Goal: Information Seeking & Learning: Learn about a topic

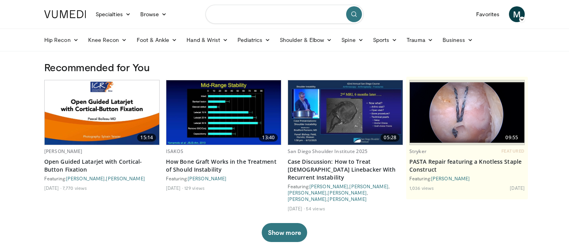
click at [283, 14] on input "Search topics, interventions" at bounding box center [284, 14] width 158 height 19
type input "**********"
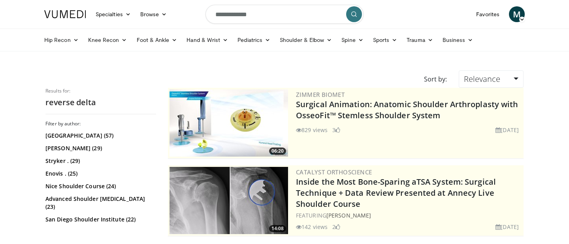
click at [273, 13] on input "**********" at bounding box center [284, 14] width 158 height 19
type input "**********"
click at [353, 19] on button "submit" at bounding box center [354, 14] width 16 height 16
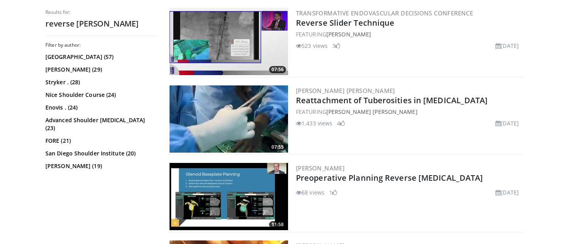
scroll to position [788, 0]
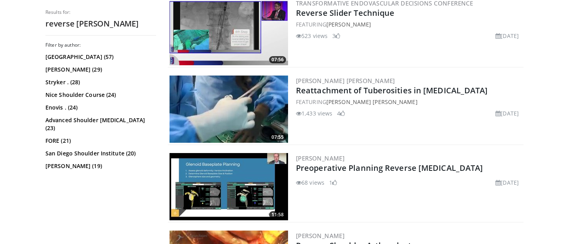
click at [241, 115] on img at bounding box center [228, 108] width 118 height 67
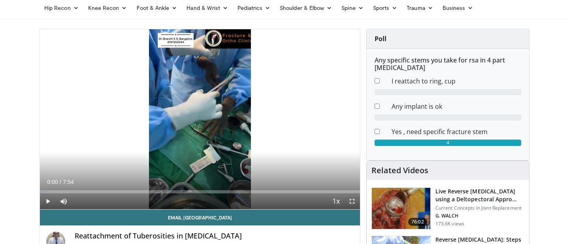
scroll to position [32, 0]
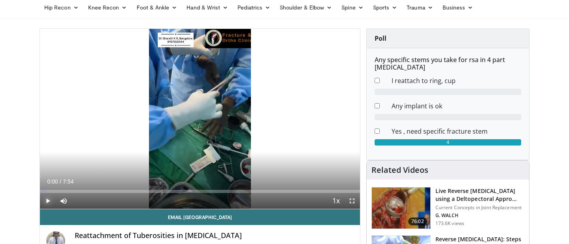
click at [49, 200] on span "Video Player" at bounding box center [48, 201] width 16 height 16
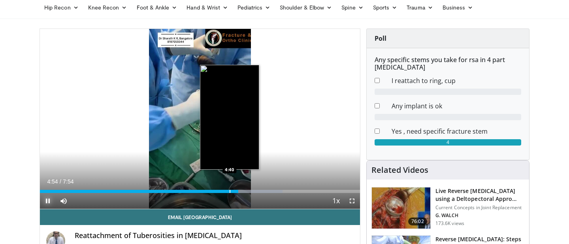
click at [229, 192] on div "Progress Bar" at bounding box center [229, 191] width 1 height 3
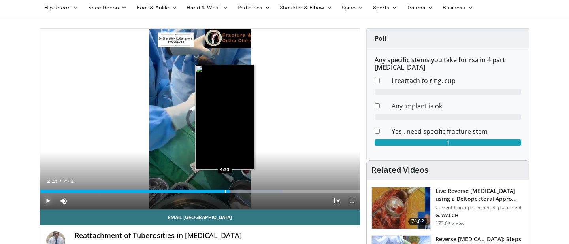
click at [225, 191] on div "Progress Bar" at bounding box center [225, 191] width 1 height 3
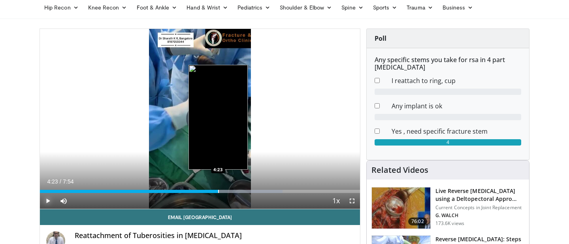
click at [218, 190] on div "Progress Bar" at bounding box center [218, 191] width 1 height 3
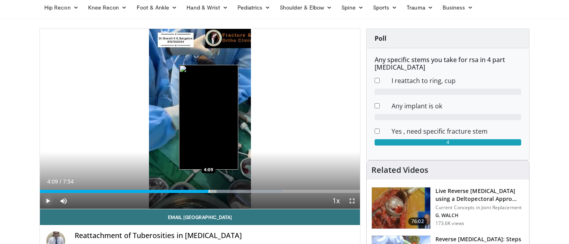
click at [208, 190] on div "Progress Bar" at bounding box center [208, 191] width 1 height 3
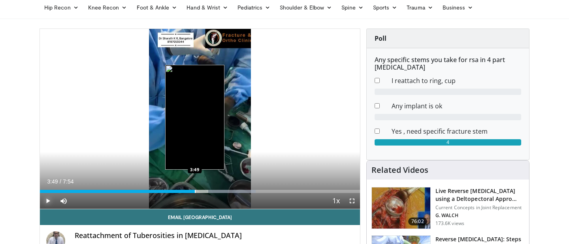
click at [195, 190] on div "Progress Bar" at bounding box center [195, 191] width 1 height 3
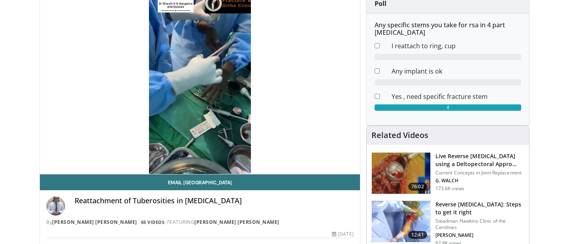
scroll to position [72, 0]
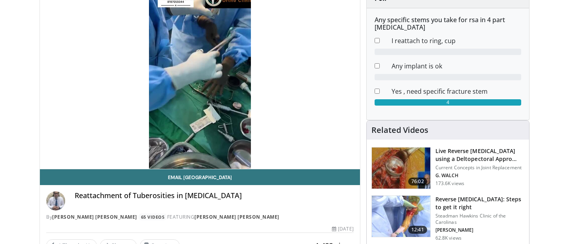
click at [400, 173] on img at bounding box center [401, 167] width 58 height 41
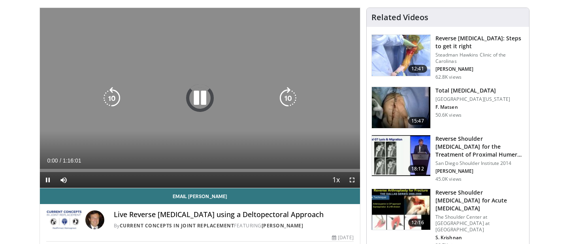
scroll to position [57, 0]
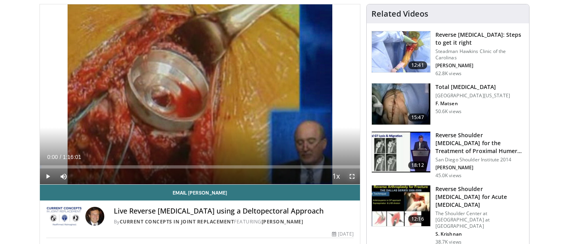
click at [350, 177] on span "Video Player" at bounding box center [352, 176] width 16 height 16
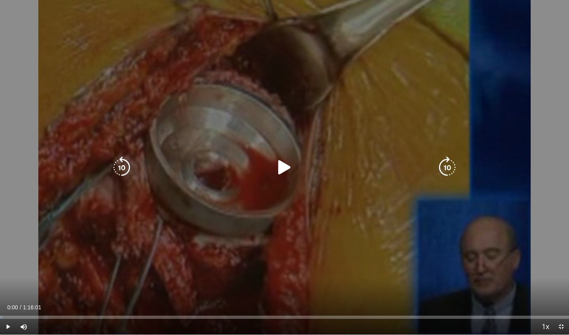
click at [278, 166] on icon "Video Player" at bounding box center [284, 167] width 22 height 22
click at [443, 164] on icon "Video Player" at bounding box center [447, 167] width 22 height 22
click at [446, 169] on icon "Video Player" at bounding box center [447, 167] width 22 height 22
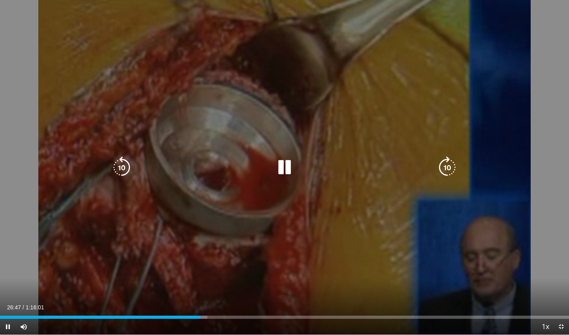
click at [453, 168] on icon "Video Player" at bounding box center [447, 167] width 22 height 22
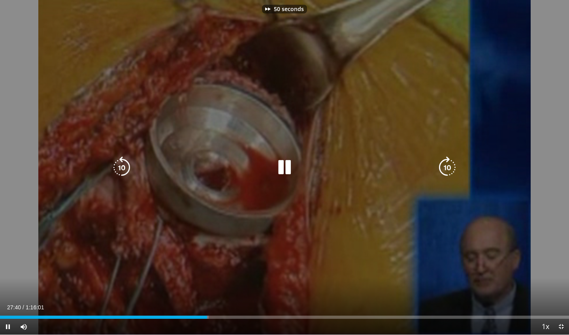
click at [453, 168] on icon "Video Player" at bounding box center [447, 167] width 22 height 22
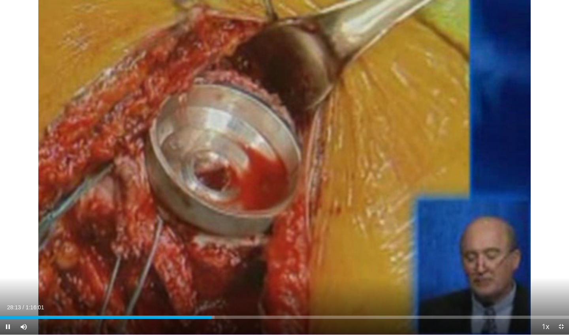
click at [370, 243] on div "Current Time 28:13 / Duration 1:16:01 Pause Skip Backward Skip Forward Mute Loa…" at bounding box center [284, 327] width 569 height 16
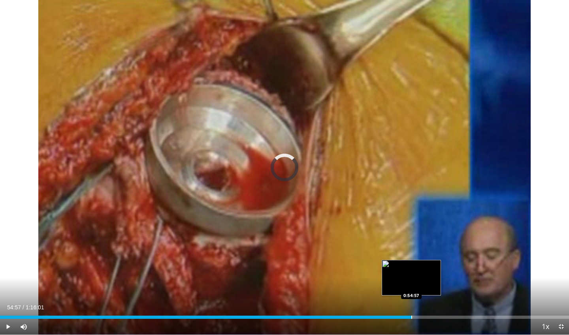
click at [411, 243] on div "Progress Bar" at bounding box center [411, 316] width 1 height 3
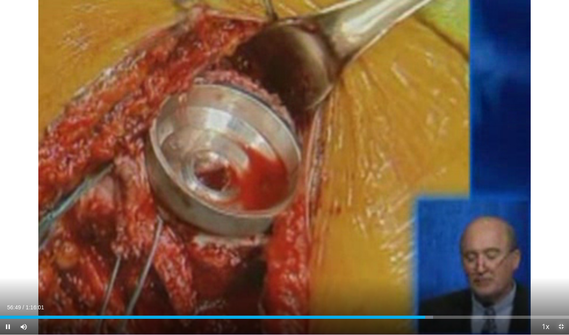
click at [559, 243] on span "Video Player" at bounding box center [561, 327] width 16 height 16
